Goal: Information Seeking & Learning: Check status

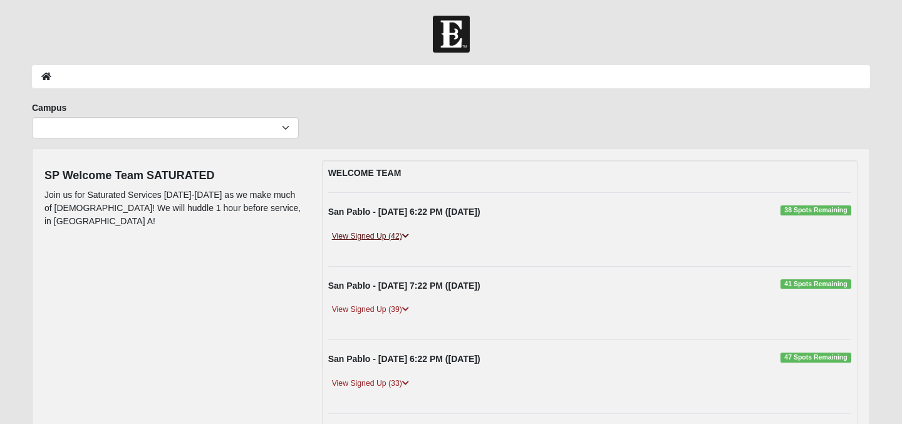
click at [384, 237] on link "View Signed Up (42)" at bounding box center [370, 236] width 85 height 13
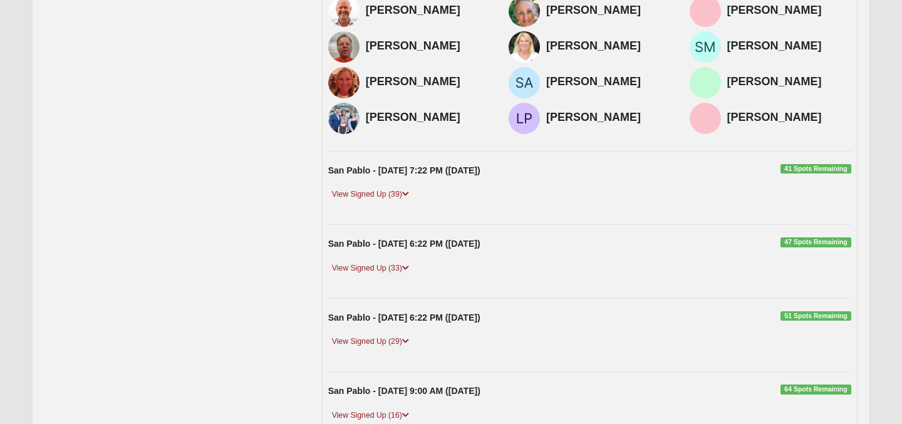
scroll to position [626, 0]
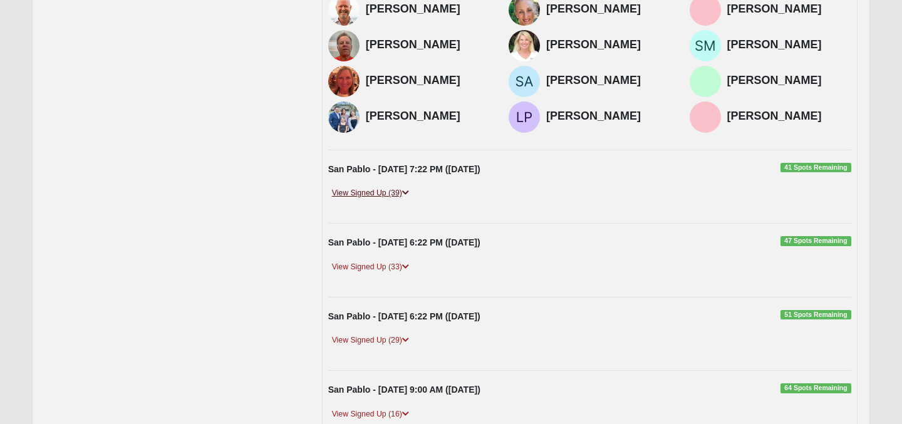
click at [362, 189] on link "View Signed Up (39)" at bounding box center [370, 193] width 85 height 13
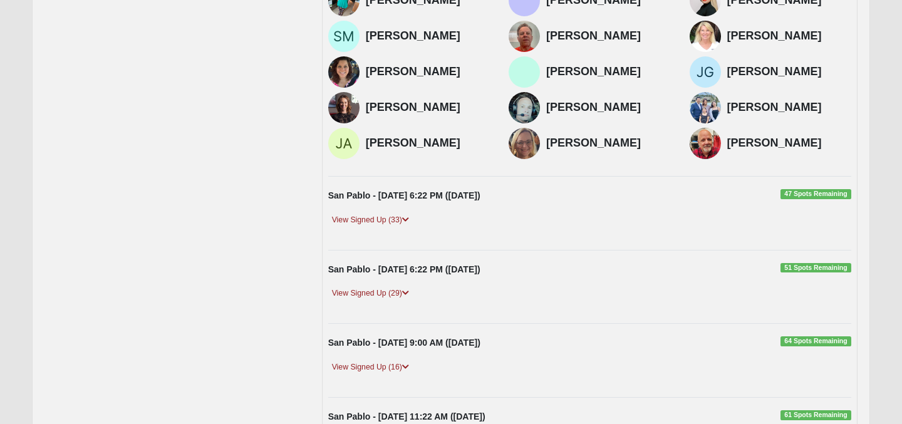
scroll to position [1152, 0]
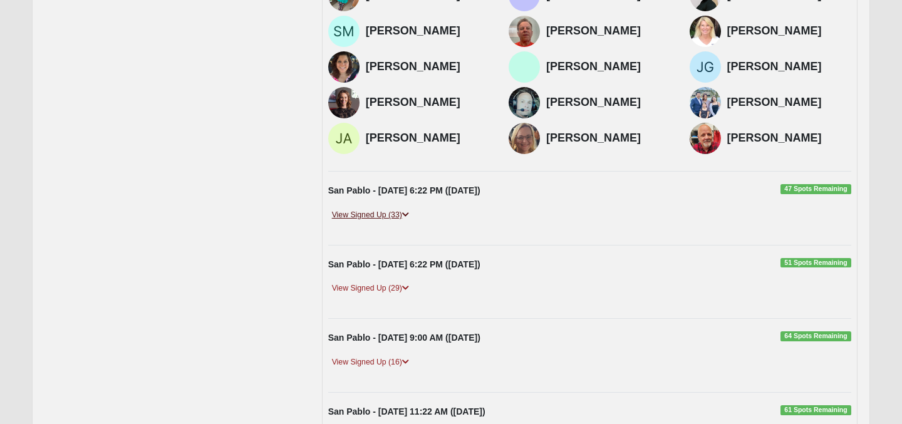
click at [373, 217] on link "View Signed Up (33)" at bounding box center [370, 215] width 85 height 13
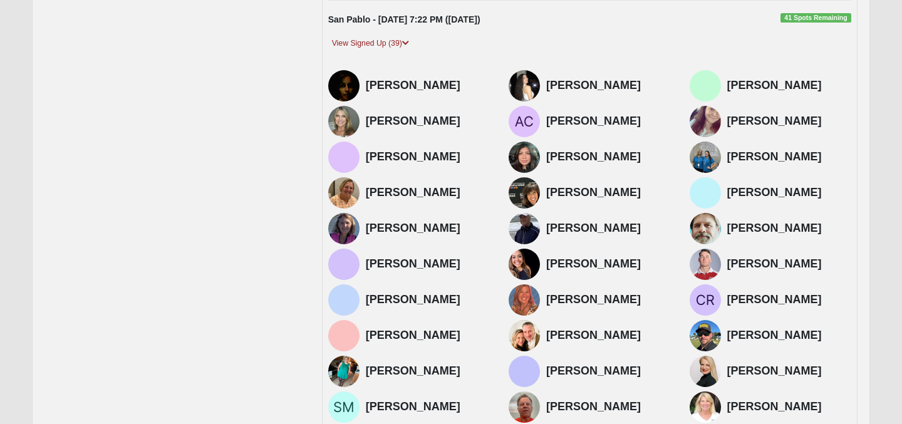
scroll to position [775, 0]
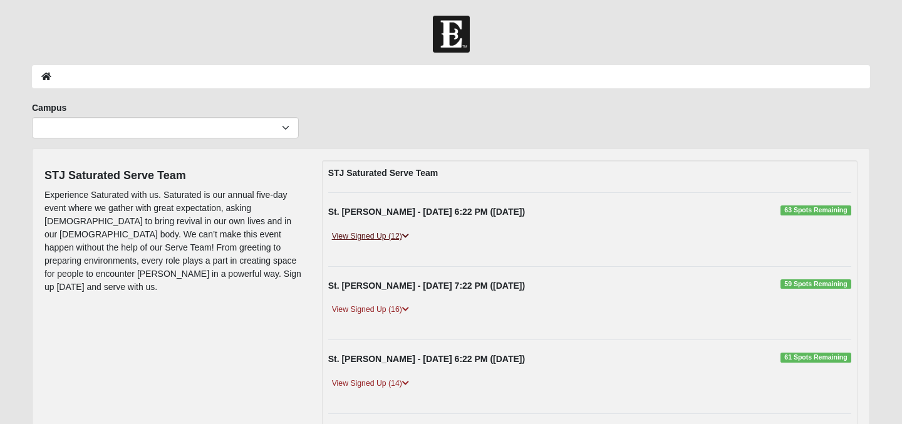
click at [384, 236] on link "View Signed Up (12)" at bounding box center [370, 236] width 85 height 13
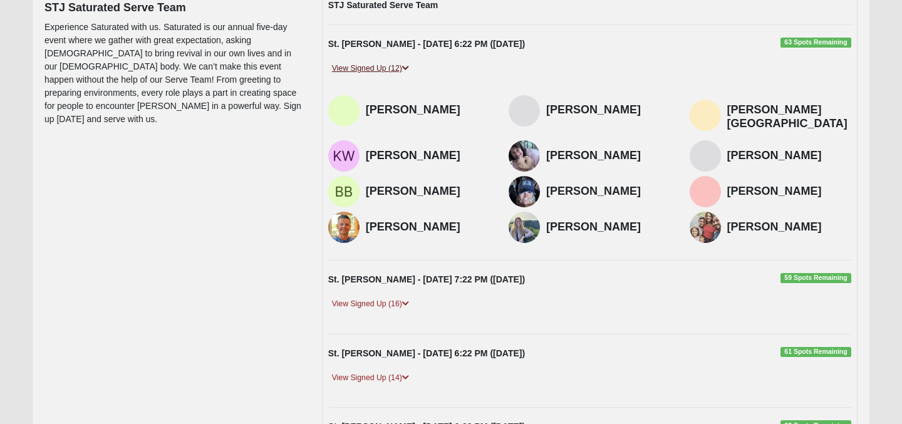
scroll to position [170, 0]
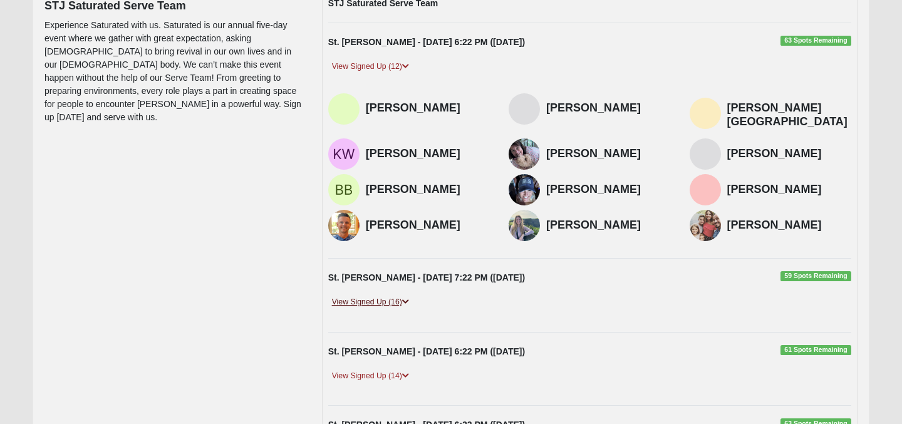
click at [389, 296] on link "View Signed Up (16)" at bounding box center [370, 302] width 85 height 13
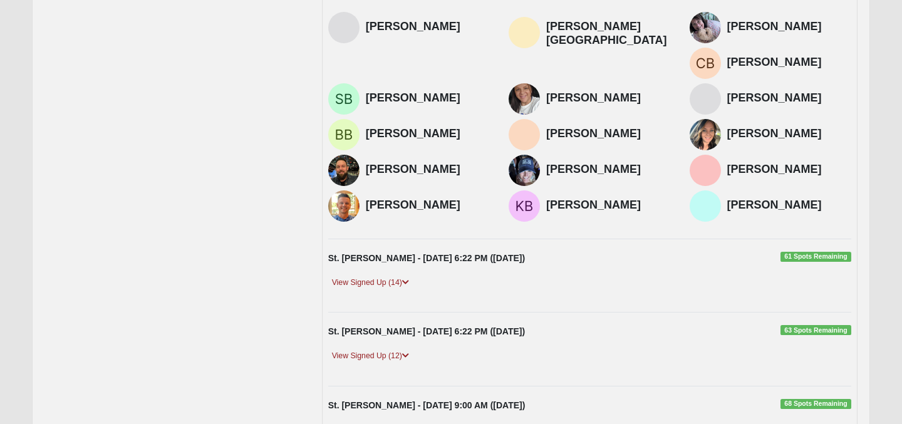
scroll to position [490, 0]
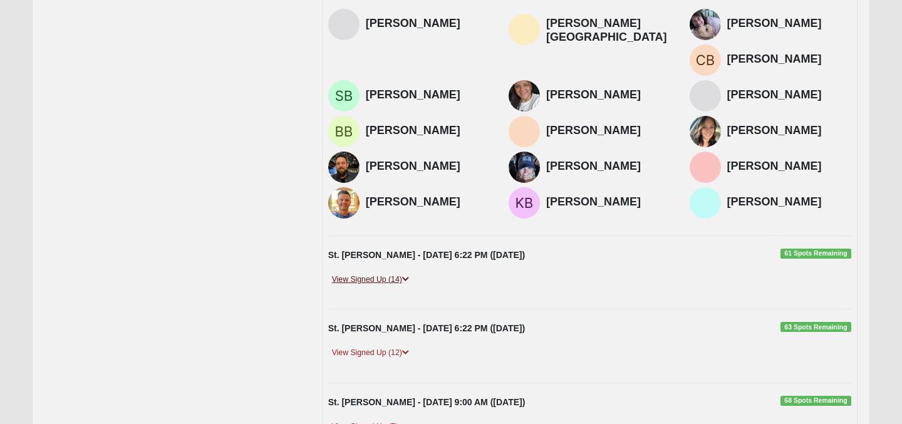
click at [392, 273] on link "View Signed Up (14)" at bounding box center [370, 279] width 85 height 13
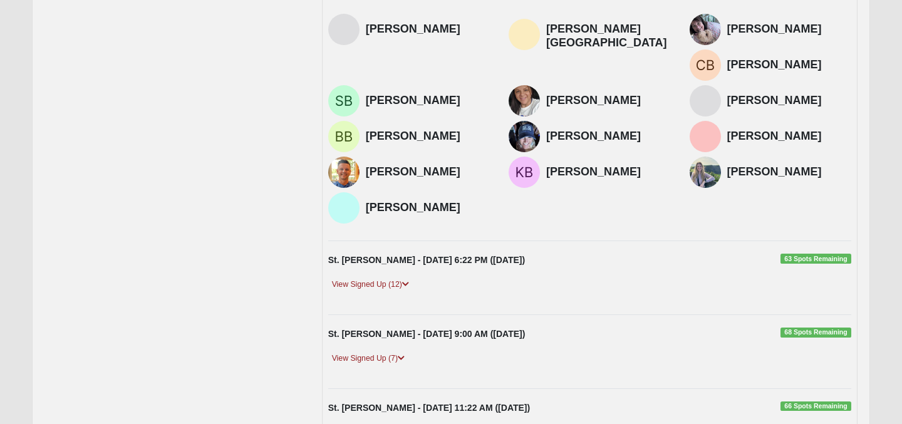
scroll to position [786, 0]
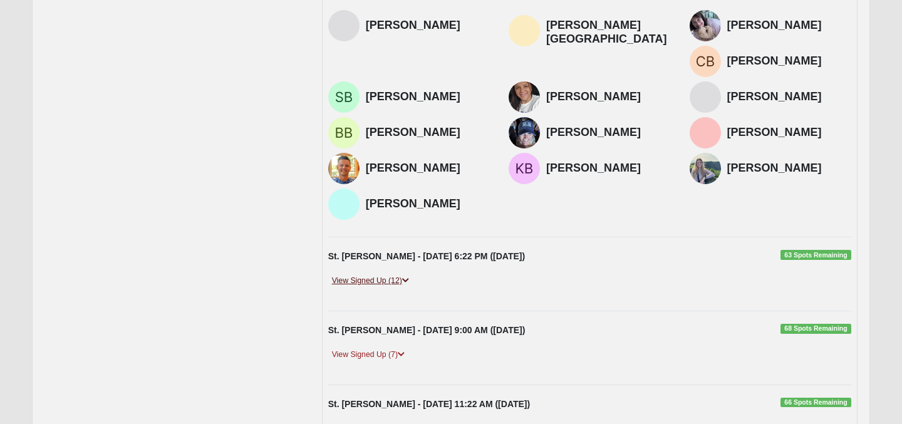
click at [370, 274] on link "View Signed Up (12)" at bounding box center [370, 280] width 85 height 13
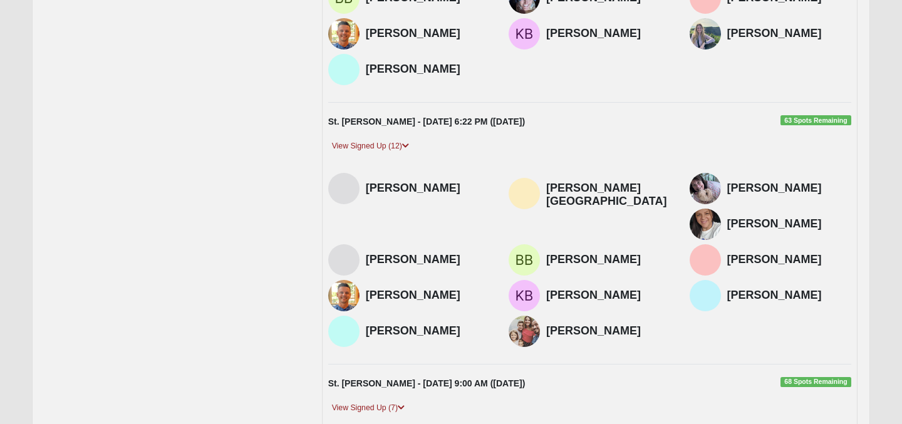
scroll to position [924, 0]
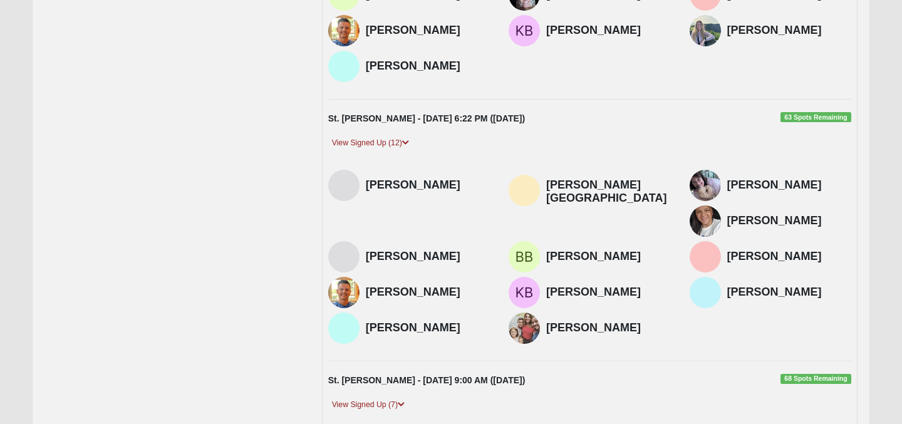
click at [540, 313] on img at bounding box center [524, 328] width 31 height 31
click at [671, 321] on h4 "Jessica Talacki" at bounding box center [608, 328] width 124 height 14
click at [369, 399] on link "View Signed Up (7)" at bounding box center [368, 405] width 80 height 13
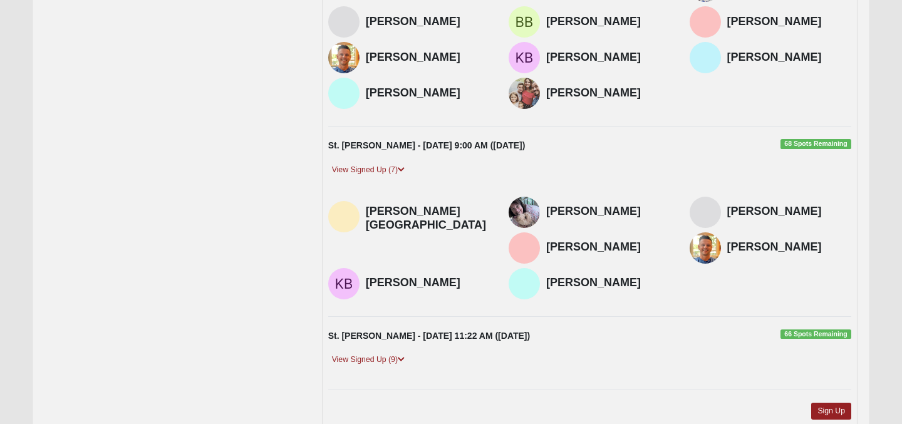
scroll to position [1161, 0]
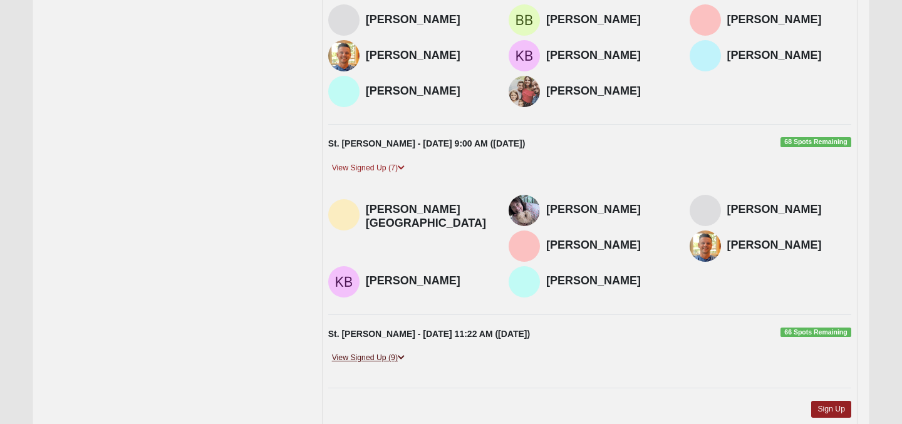
click at [382, 352] on link "View Signed Up (9)" at bounding box center [368, 358] width 80 height 13
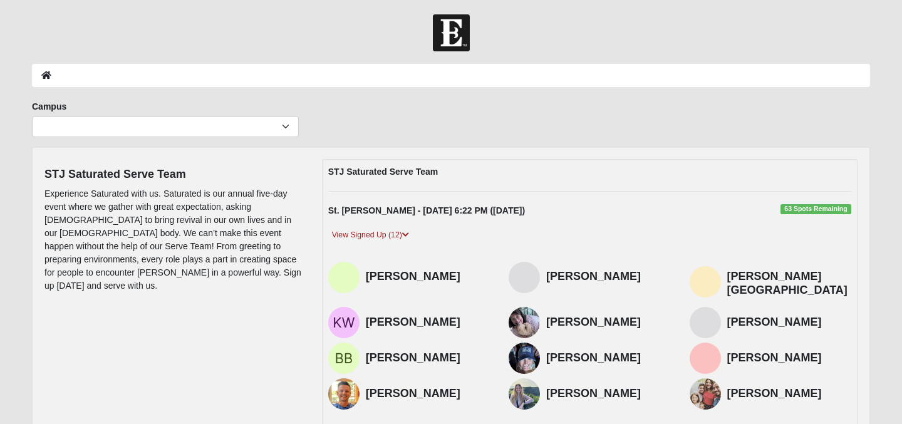
scroll to position [0, 0]
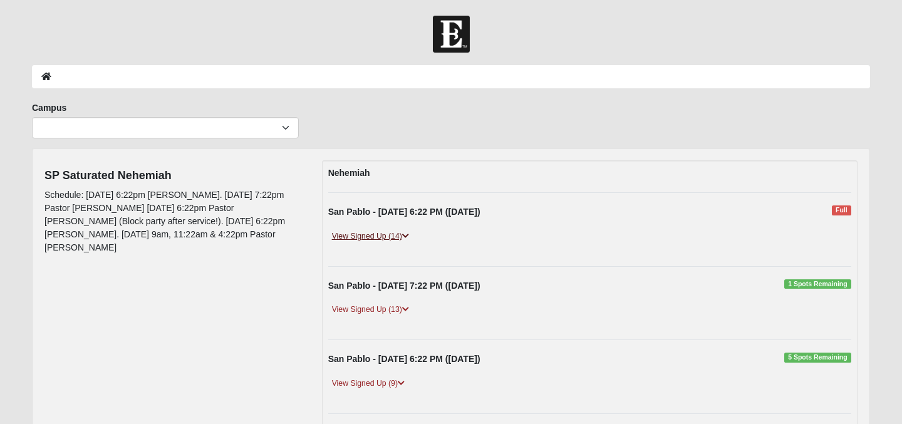
click at [358, 233] on link "View Signed Up (14)" at bounding box center [370, 236] width 85 height 13
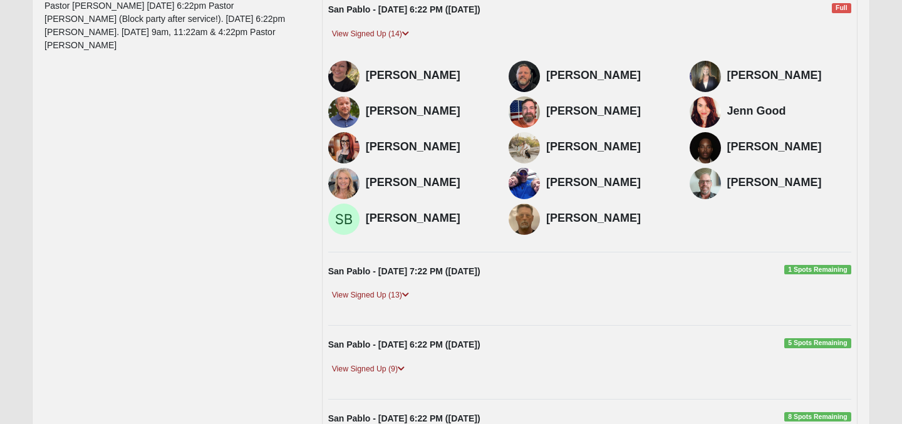
scroll to position [206, 0]
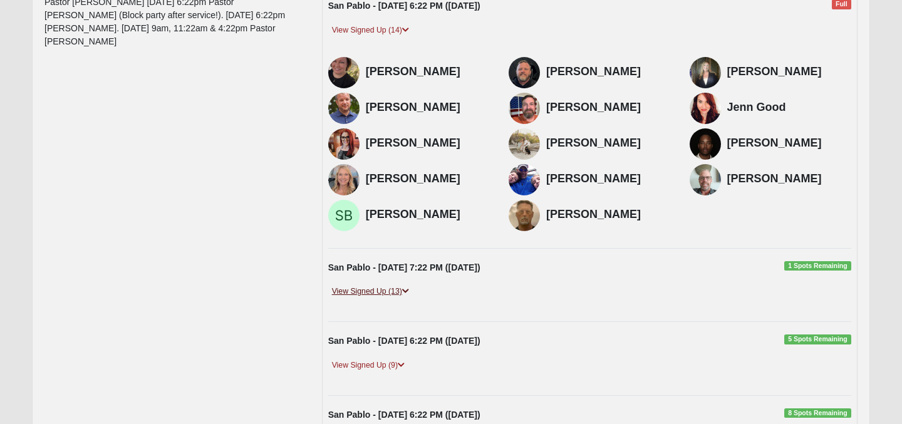
click at [372, 292] on link "View Signed Up (13)" at bounding box center [370, 291] width 85 height 13
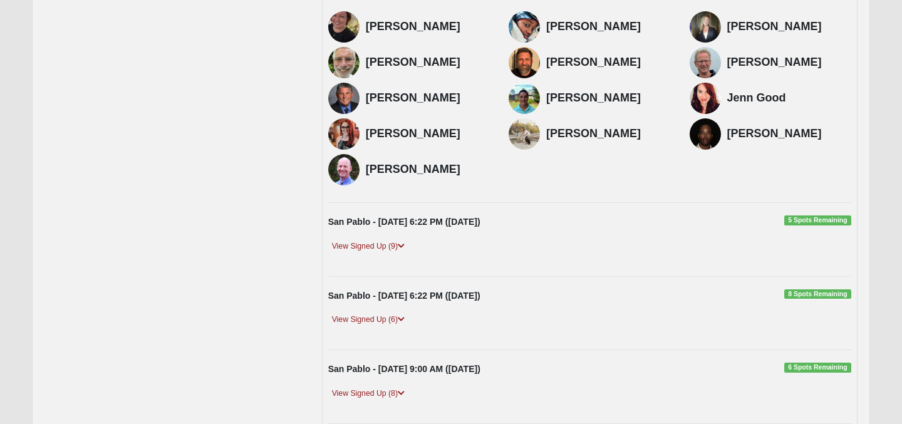
scroll to position [515, 0]
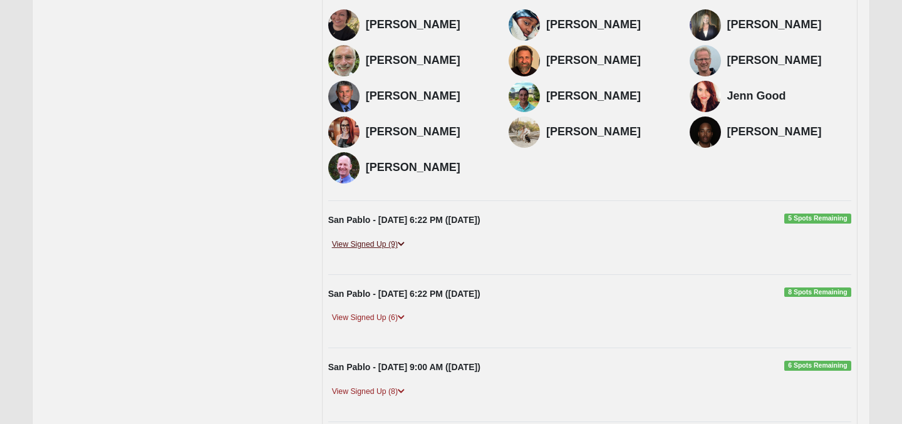
click at [381, 243] on link "View Signed Up (9)" at bounding box center [368, 244] width 80 height 13
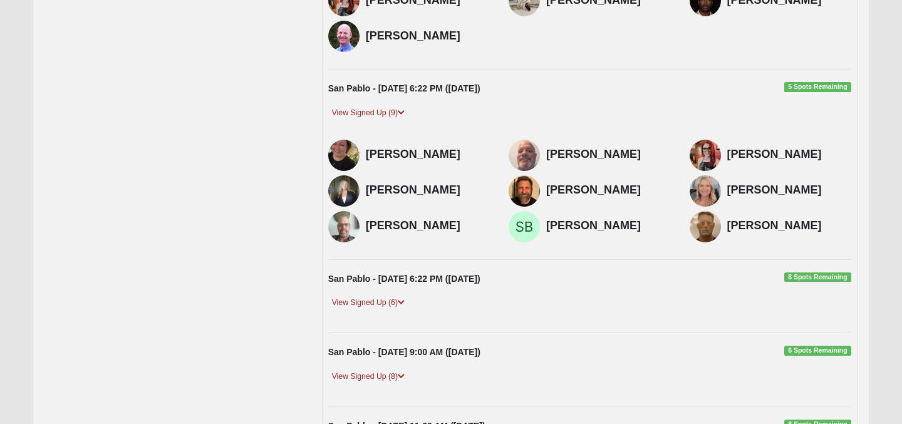
scroll to position [648, 0]
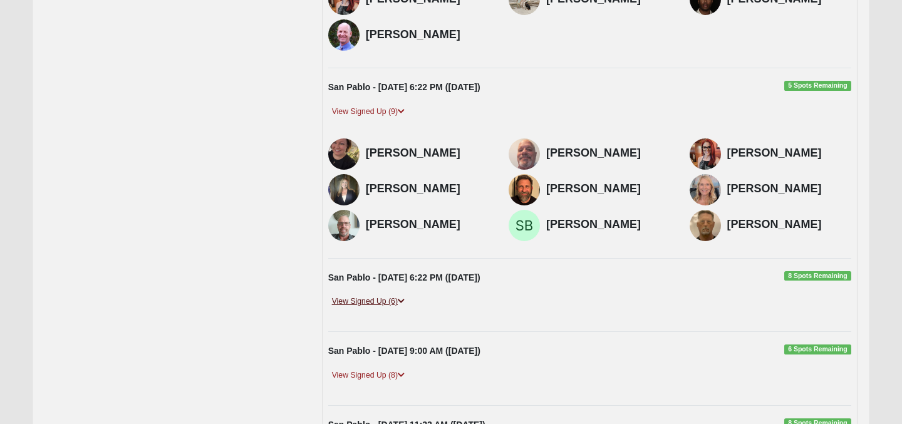
click at [375, 305] on link "View Signed Up (6)" at bounding box center [368, 301] width 80 height 13
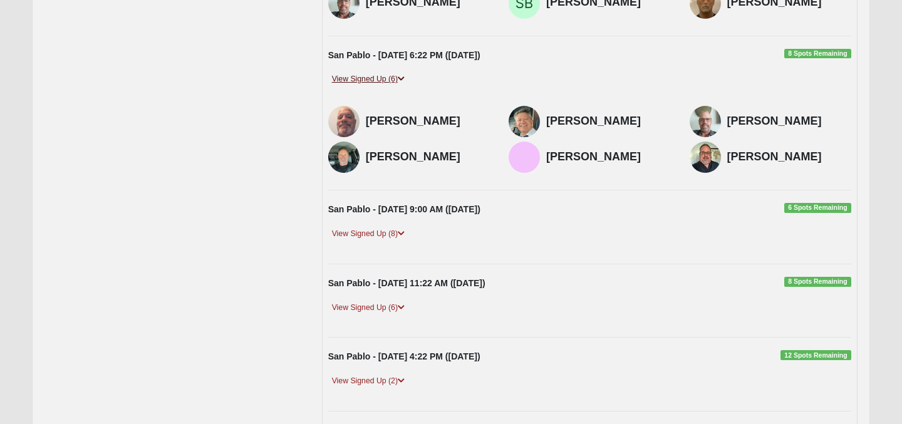
scroll to position [881, 0]
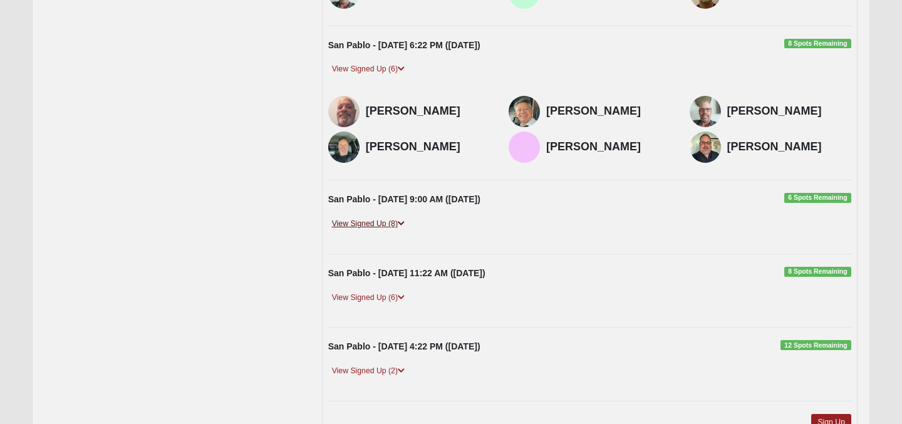
click at [350, 224] on link "View Signed Up (8)" at bounding box center [368, 223] width 80 height 13
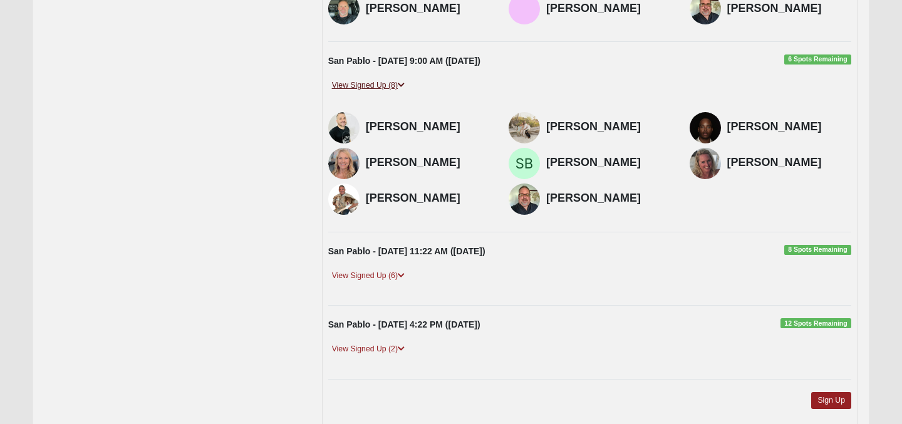
scroll to position [1024, 0]
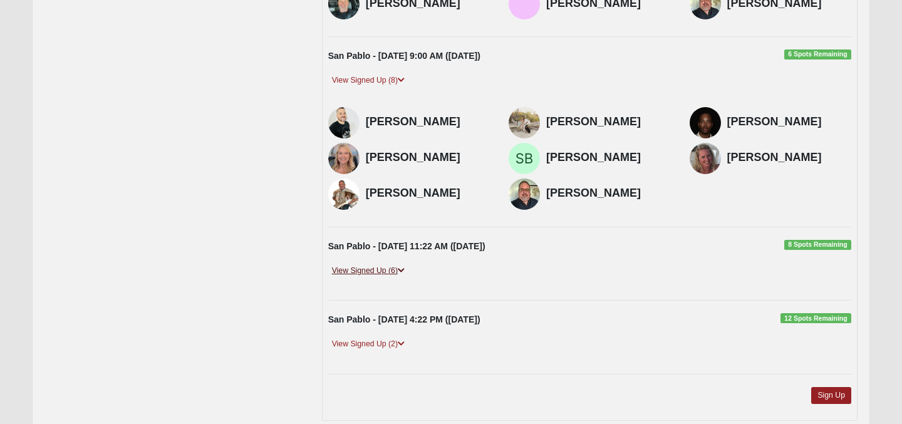
click at [358, 271] on link "View Signed Up (6)" at bounding box center [368, 270] width 80 height 13
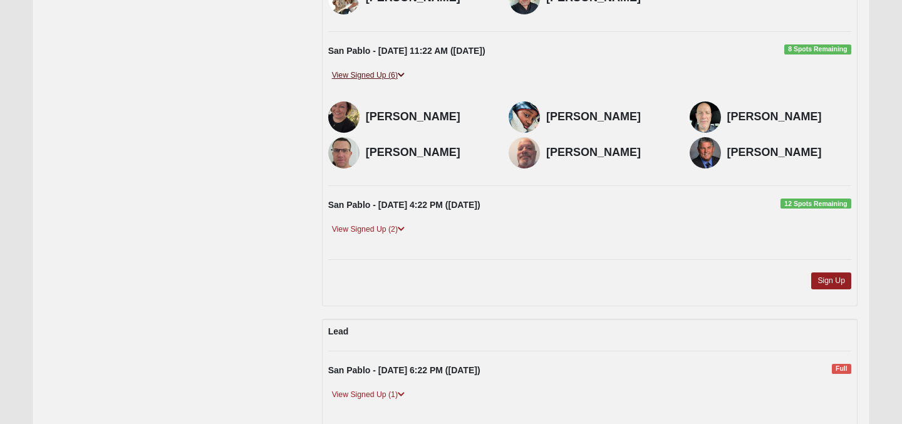
scroll to position [1220, 0]
click at [363, 229] on link "View Signed Up (2)" at bounding box center [368, 228] width 80 height 13
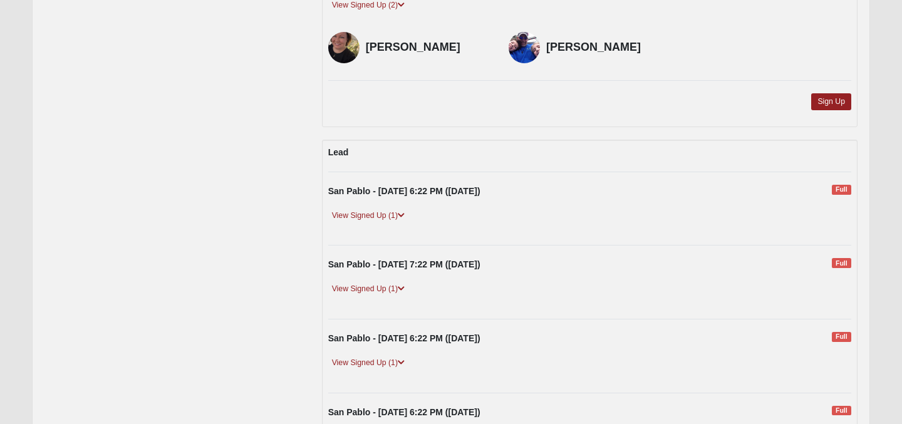
scroll to position [1450, 0]
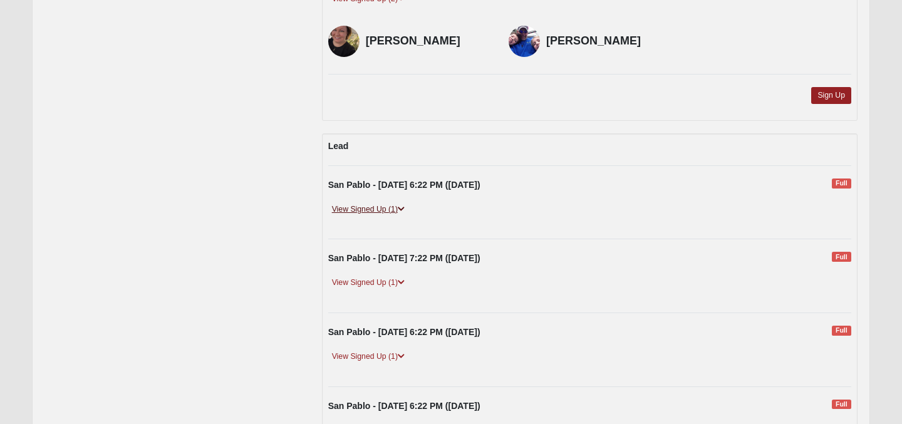
click at [377, 208] on link "View Signed Up (1)" at bounding box center [368, 209] width 80 height 13
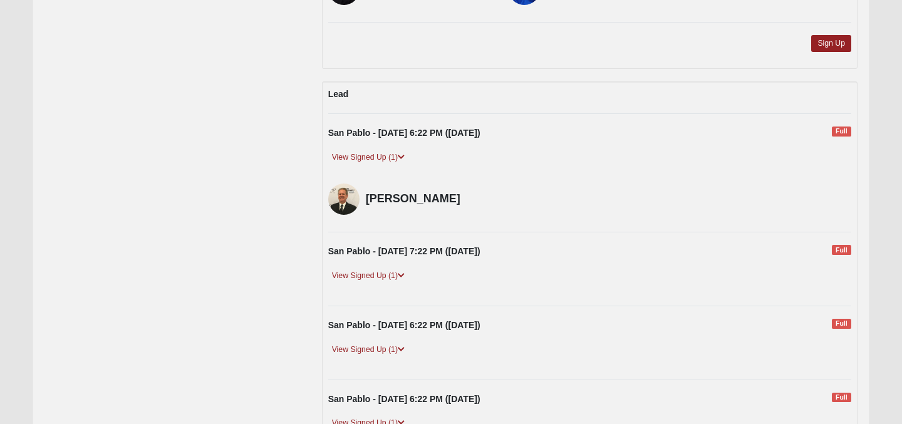
scroll to position [1506, 0]
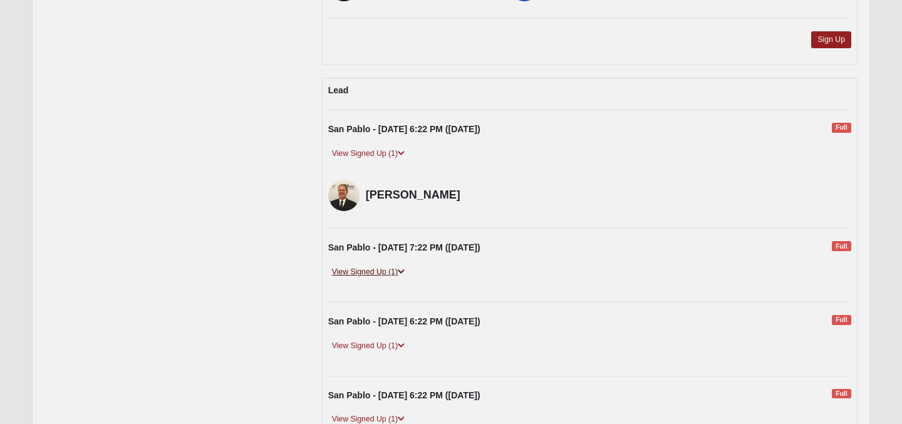
click at [369, 273] on link "View Signed Up (1)" at bounding box center [368, 272] width 80 height 13
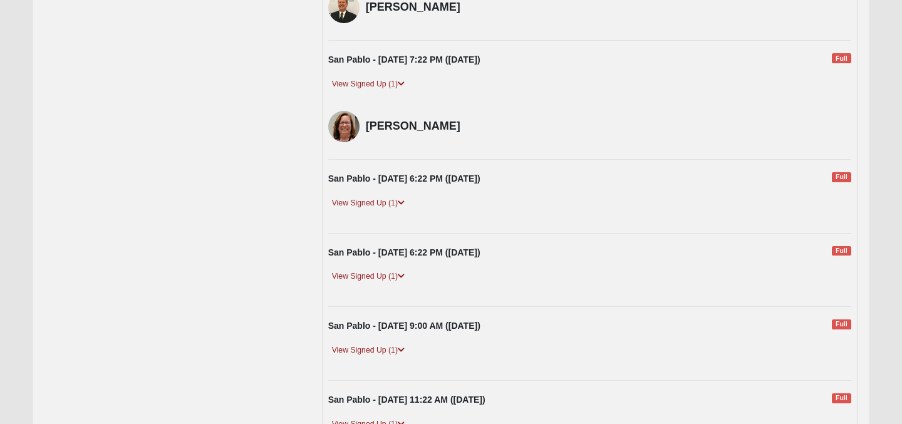
scroll to position [1697, 0]
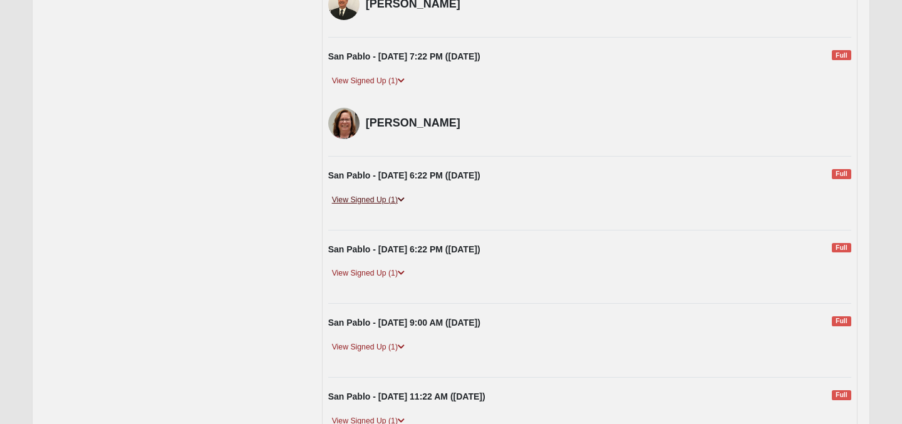
click at [369, 199] on link "View Signed Up (1)" at bounding box center [368, 200] width 80 height 13
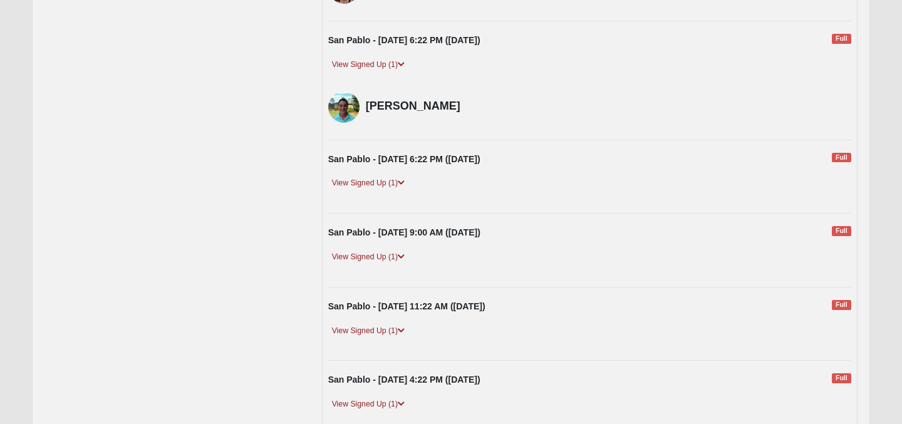
scroll to position [1848, 0]
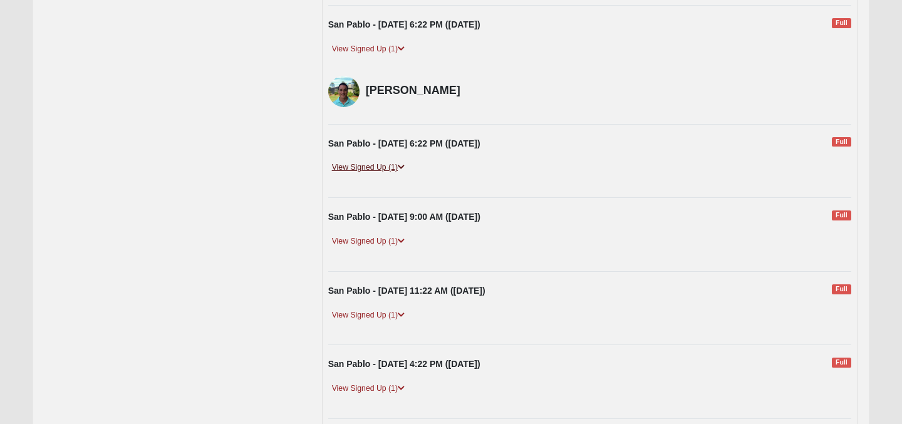
click at [358, 167] on link "View Signed Up (1)" at bounding box center [368, 167] width 80 height 13
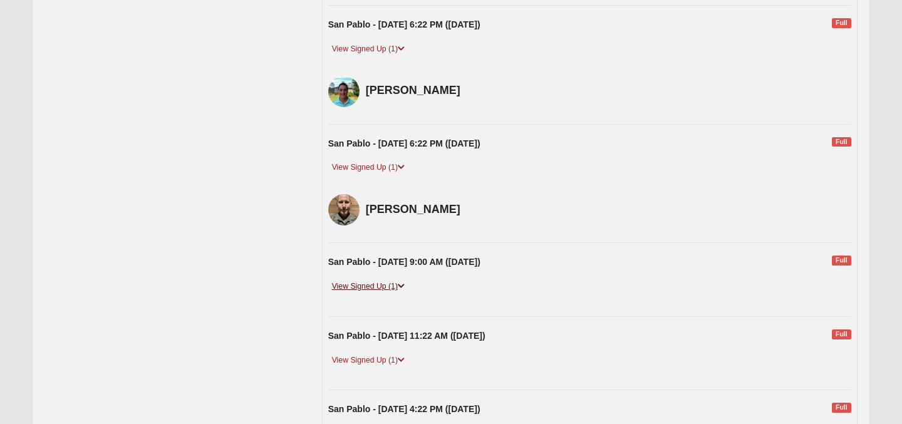
click at [367, 286] on link "View Signed Up (1)" at bounding box center [368, 286] width 80 height 13
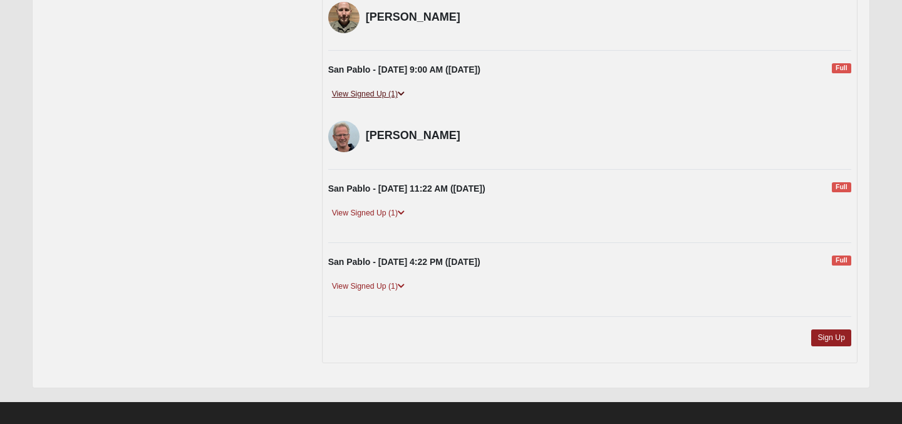
scroll to position [2051, 0]
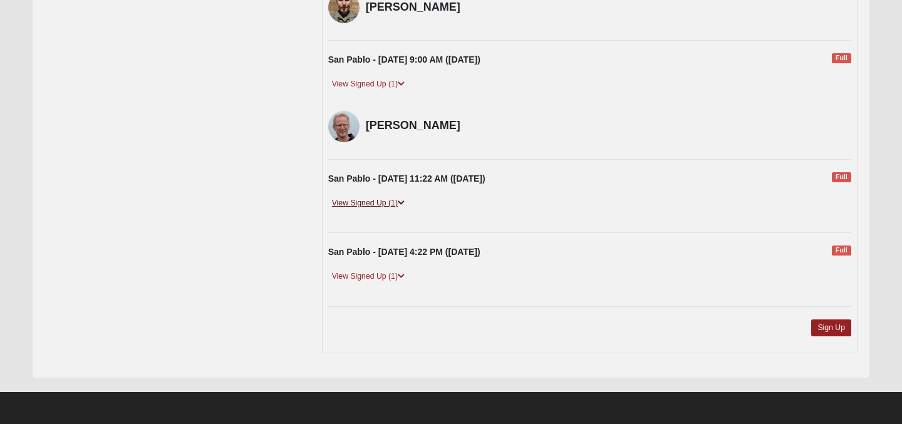
click at [373, 202] on link "View Signed Up (1)" at bounding box center [368, 203] width 80 height 13
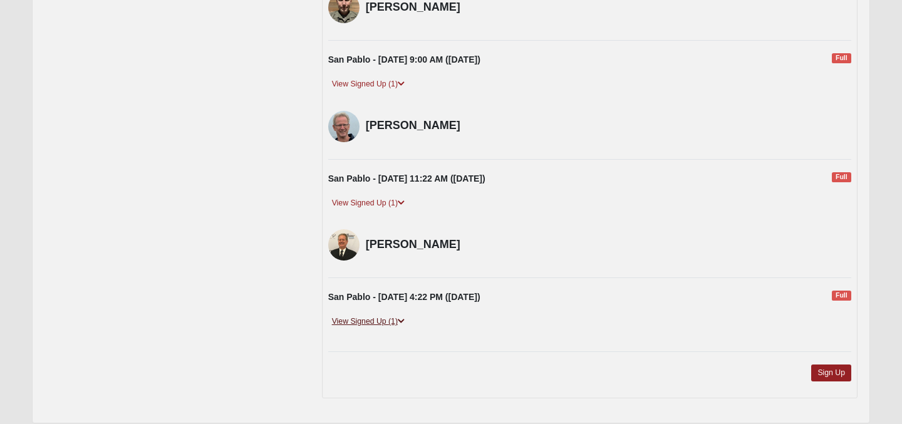
click at [370, 321] on link "View Signed Up (1)" at bounding box center [368, 321] width 80 height 13
